Goal: Obtain resource: Download file/media

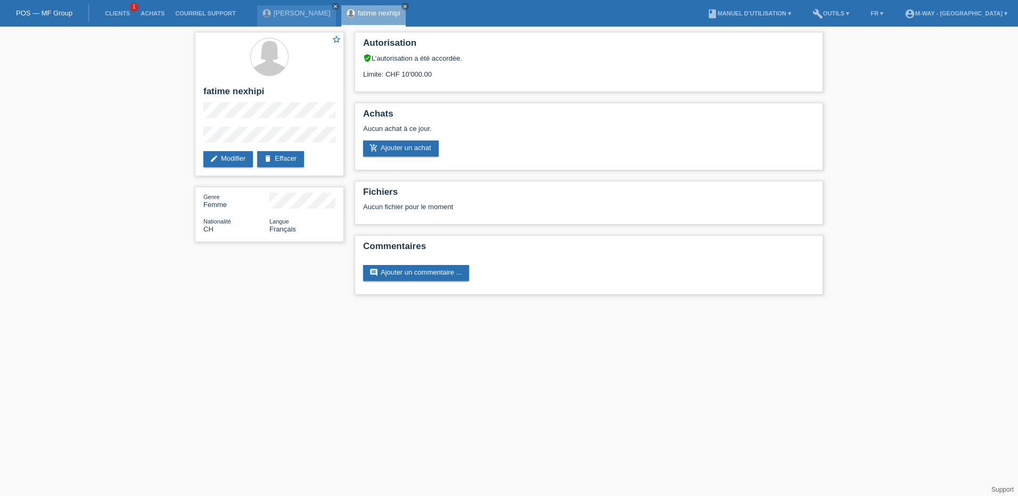
click at [52, 13] on link "POS — MF Group" at bounding box center [44, 13] width 56 height 8
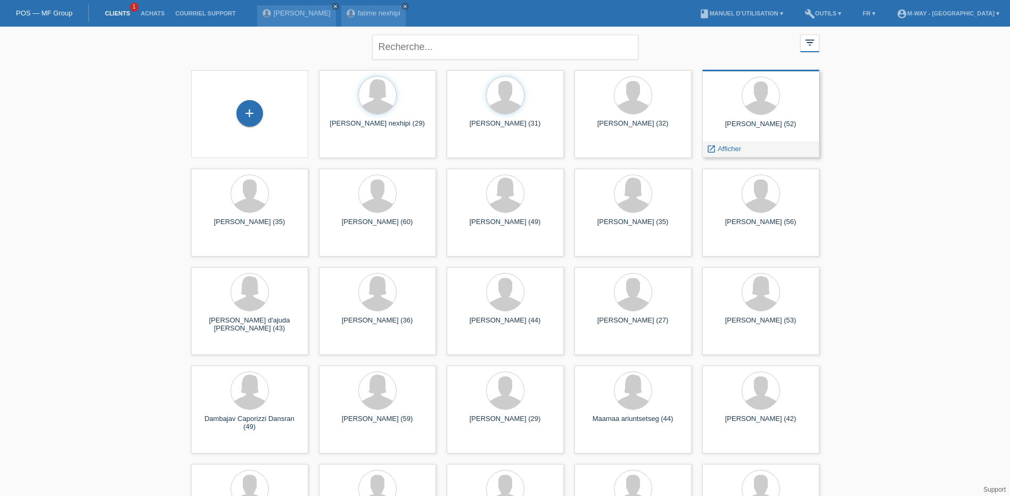
click at [741, 109] on div at bounding box center [761, 97] width 100 height 40
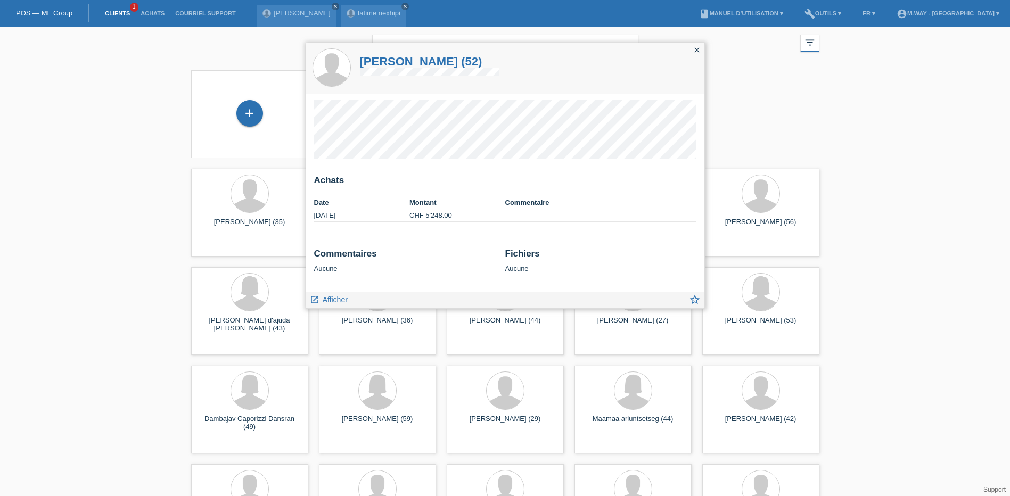
click at [702, 51] on div "close" at bounding box center [697, 50] width 15 height 15
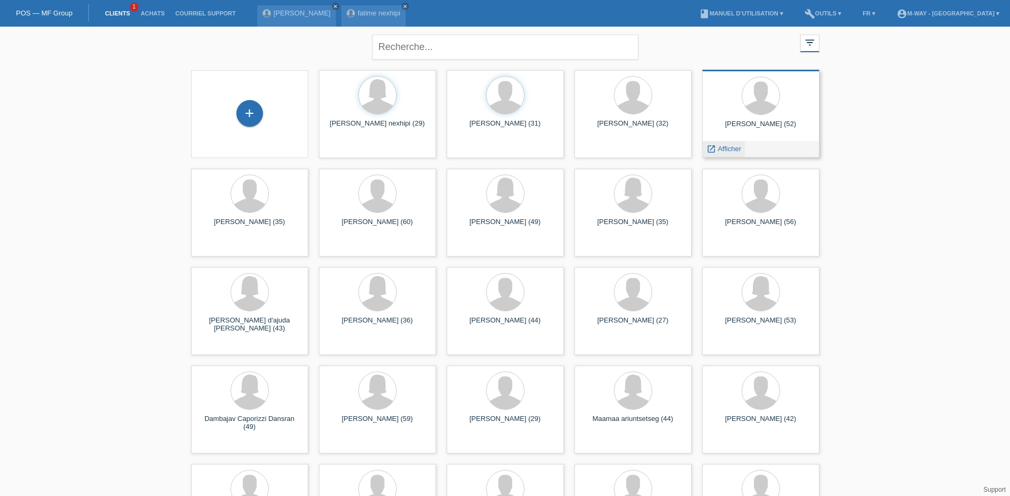
click at [718, 149] on span "Afficher" at bounding box center [729, 149] width 23 height 8
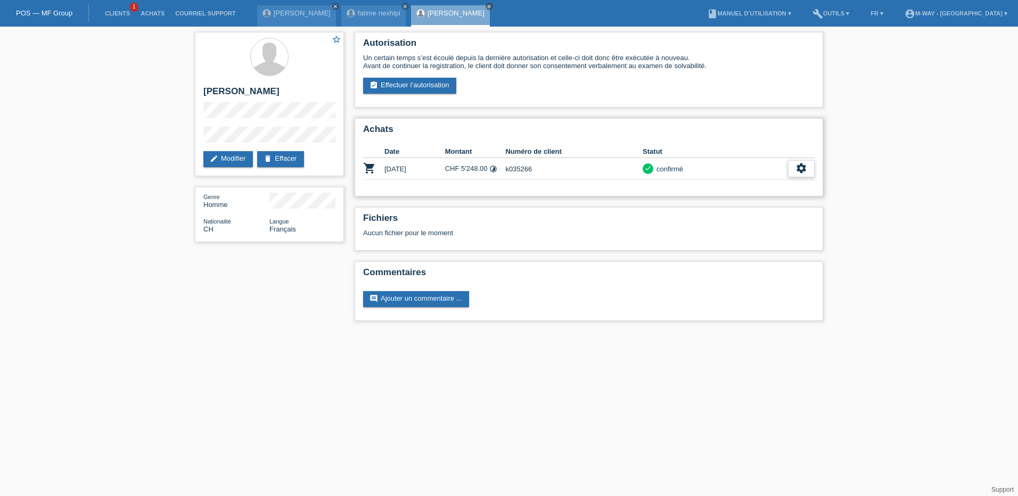
click at [805, 169] on icon "settings" at bounding box center [802, 168] width 12 height 12
click at [753, 200] on span "Télécharger CGV" at bounding box center [750, 201] width 57 height 13
click at [792, 170] on div "settings" at bounding box center [801, 168] width 27 height 17
click at [766, 217] on span "Télécharger la quittance" at bounding box center [760, 217] width 77 height 13
click at [801, 168] on icon "settings" at bounding box center [802, 168] width 12 height 12
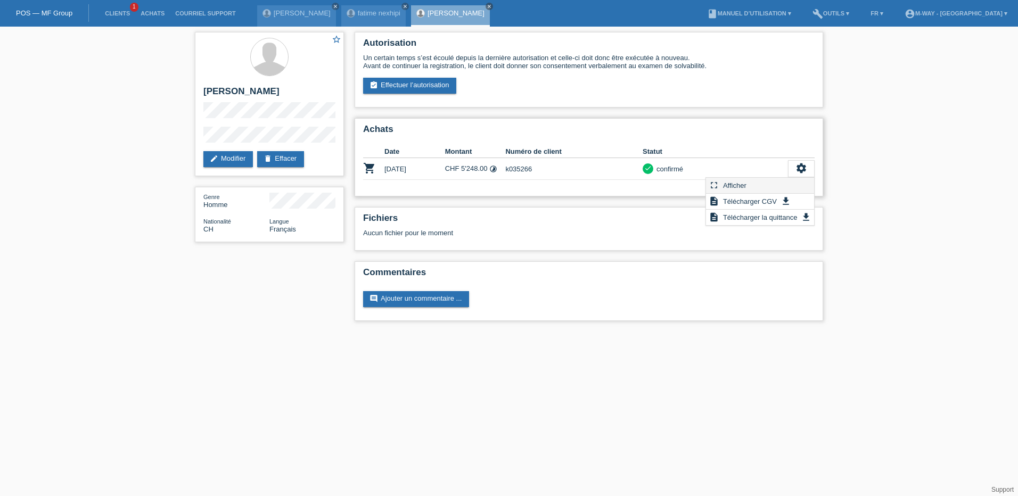
click at [723, 183] on span "Afficher" at bounding box center [735, 185] width 27 height 13
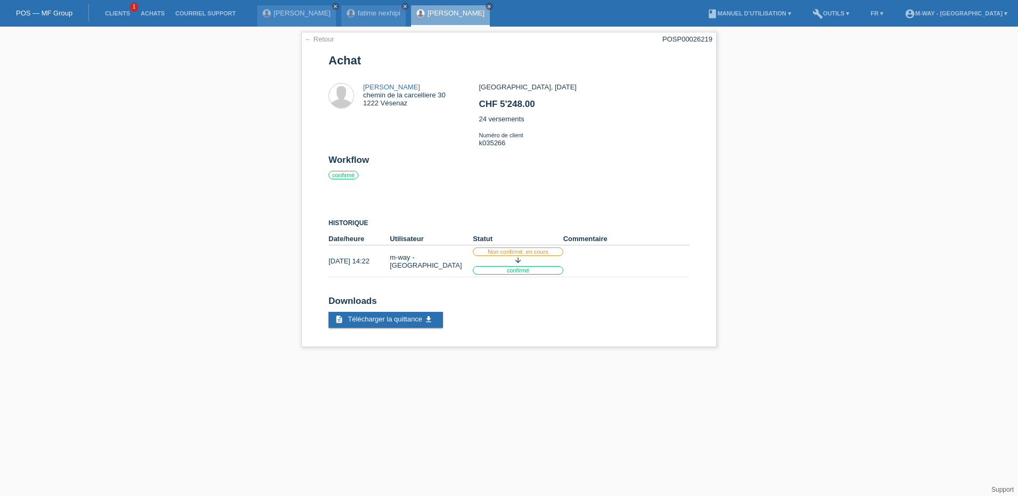
click at [30, 17] on link "POS — MF Group" at bounding box center [44, 13] width 56 height 8
